Goal: Transaction & Acquisition: Purchase product/service

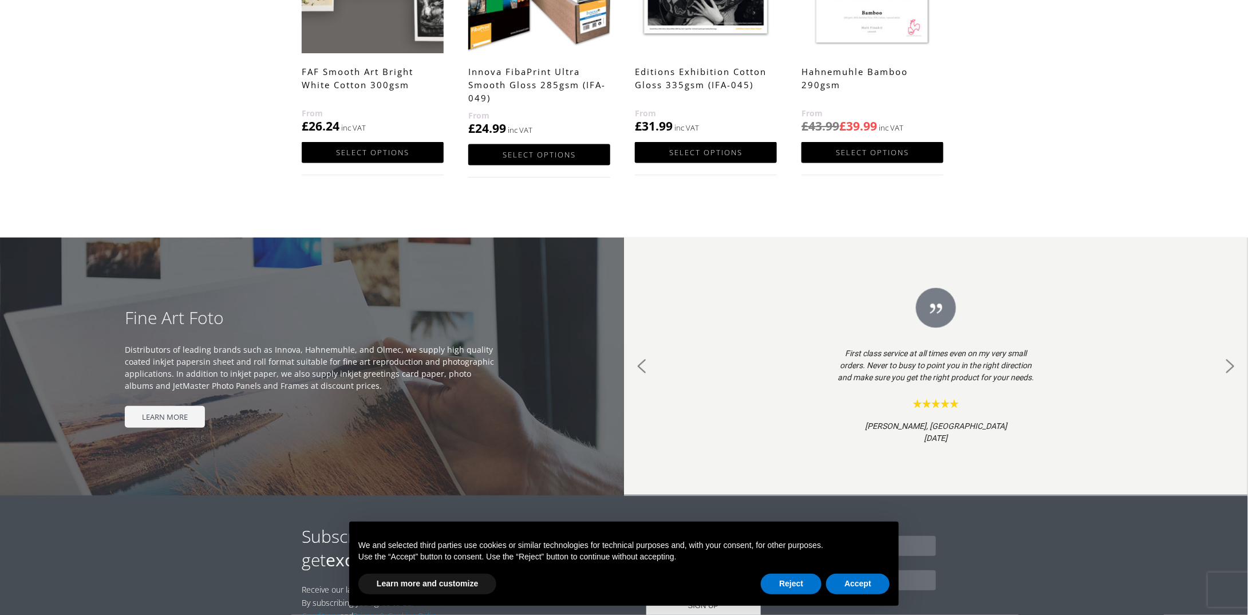
scroll to position [893, 0]
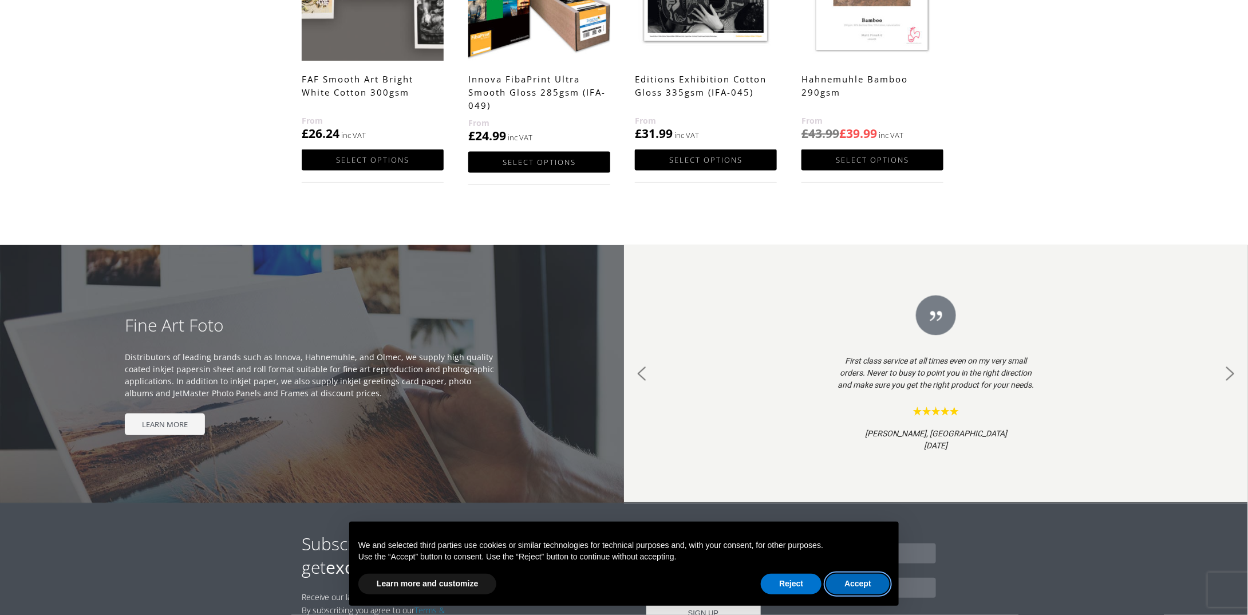
click at [862, 574] on button "Accept" at bounding box center [858, 584] width 64 height 21
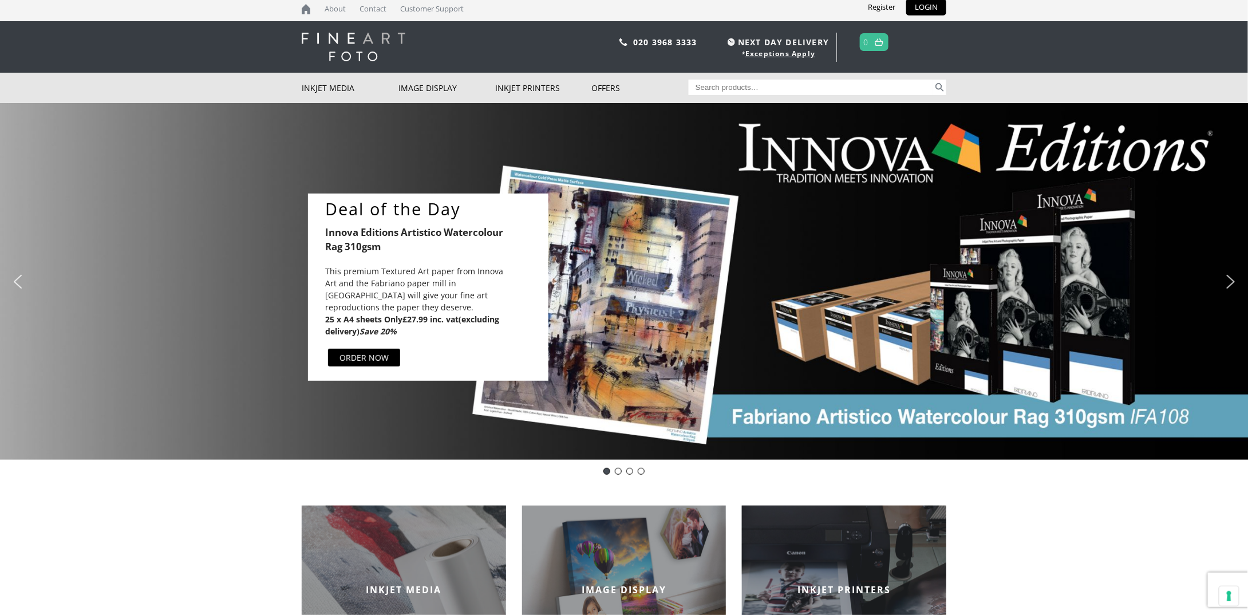
scroll to position [0, 0]
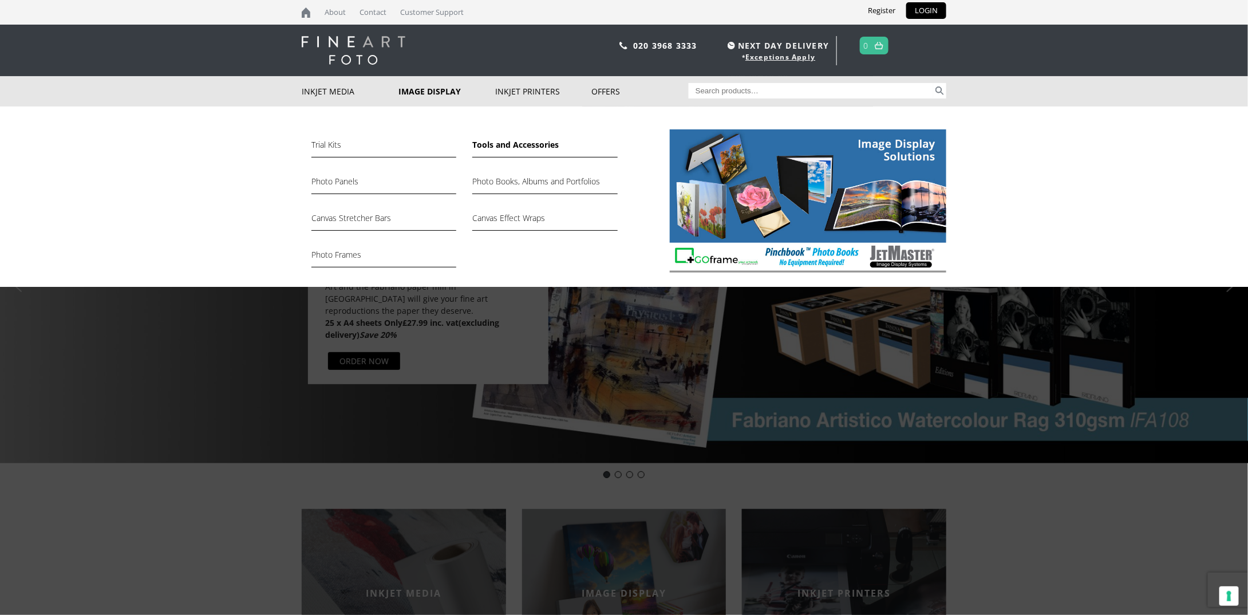
click at [498, 147] on link "Tools and Accessories" at bounding box center [544, 147] width 145 height 19
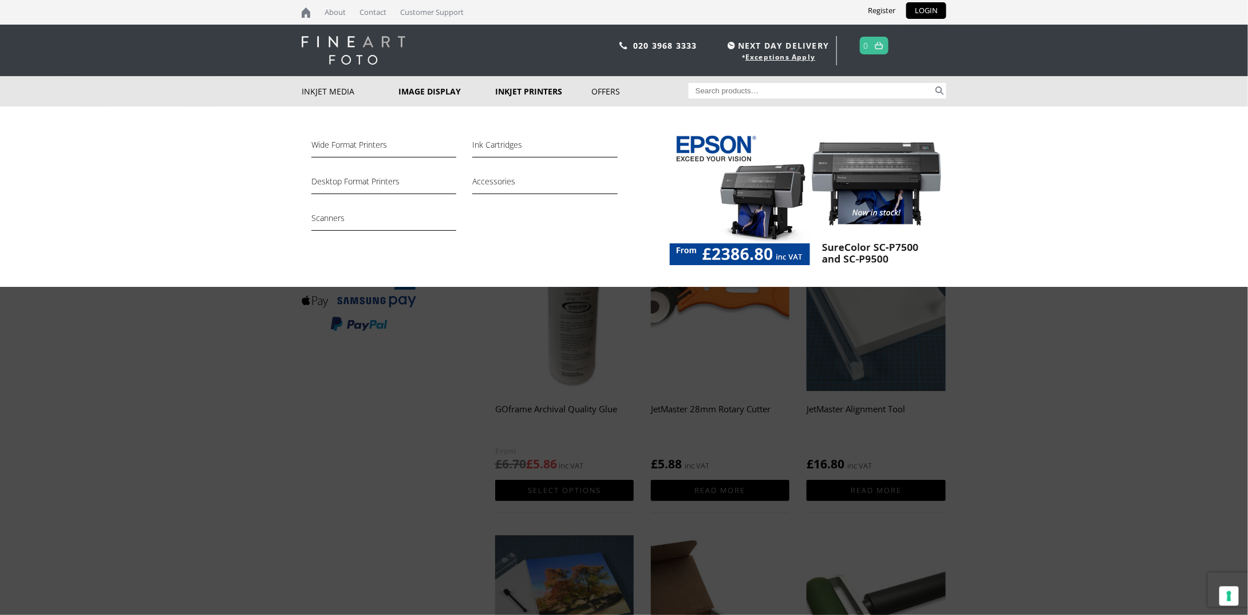
click at [743, 198] on img at bounding box center [808, 200] width 277 height 143
